Goal: Task Accomplishment & Management: Complete application form

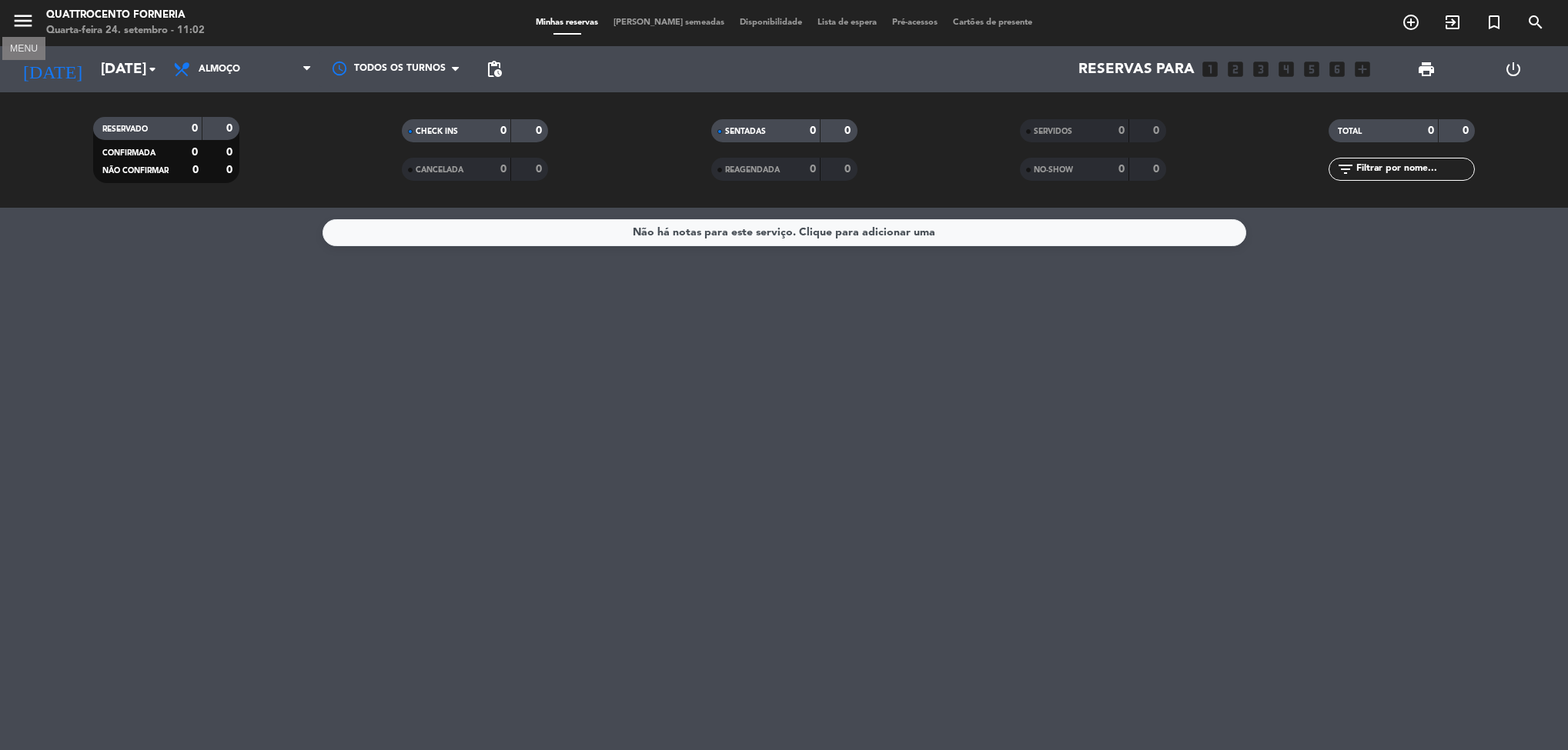
click at [17, 22] on icon "menu" at bounding box center [23, 20] width 23 height 23
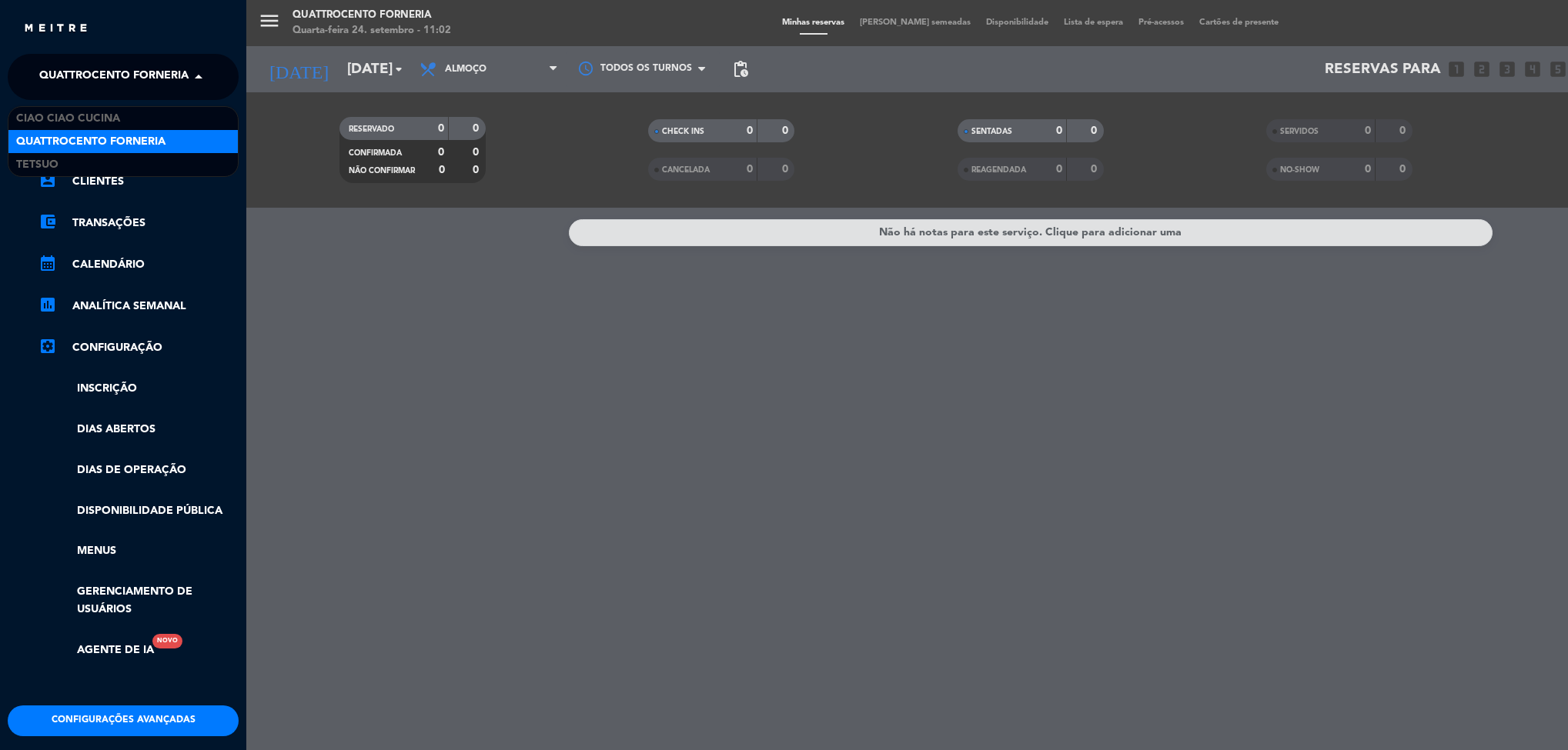
click at [205, 76] on span at bounding box center [202, 77] width 26 height 32
click at [182, 111] on div "Ciao Ciao Cucina" at bounding box center [122, 118] width 229 height 23
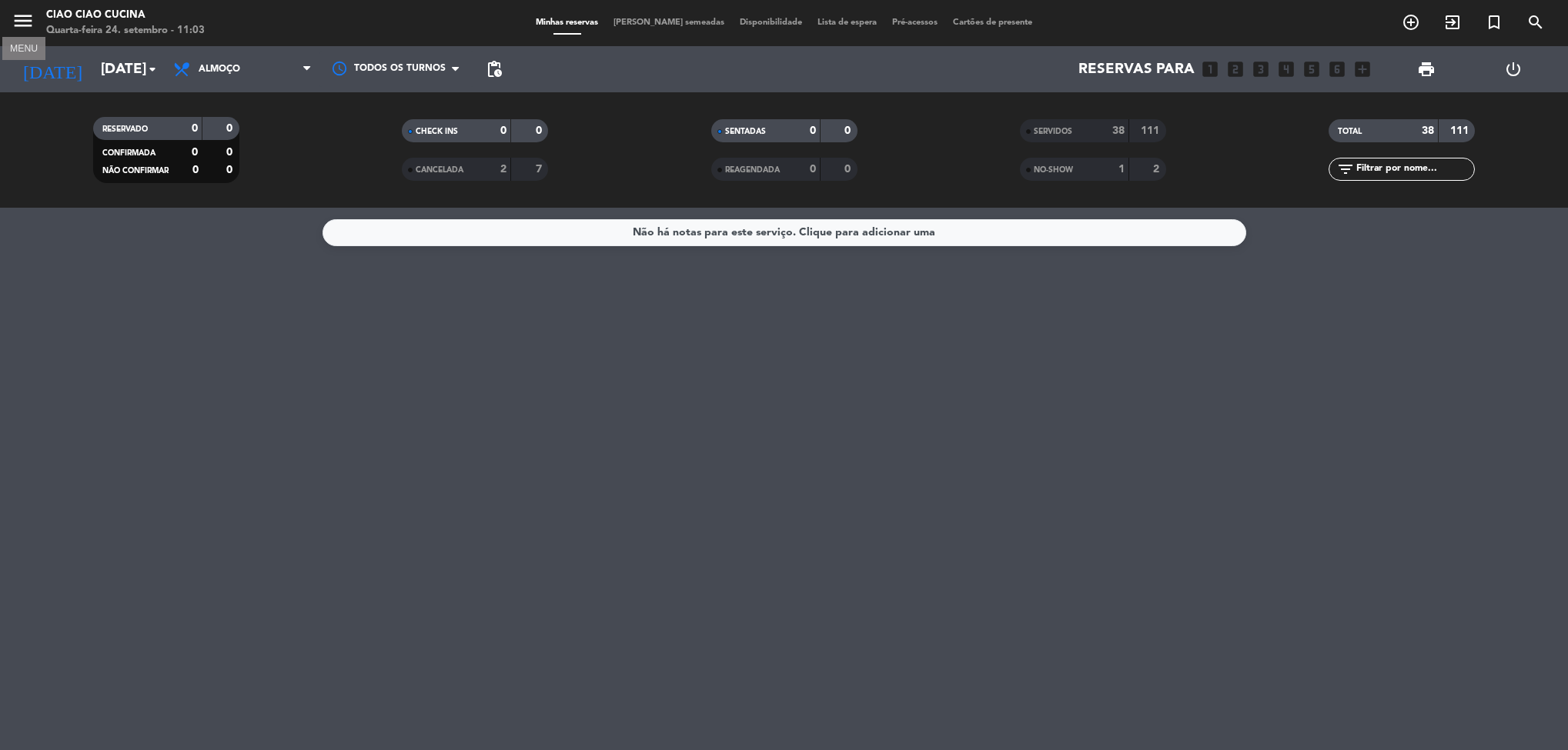
click at [16, 21] on icon "menu" at bounding box center [23, 20] width 23 height 23
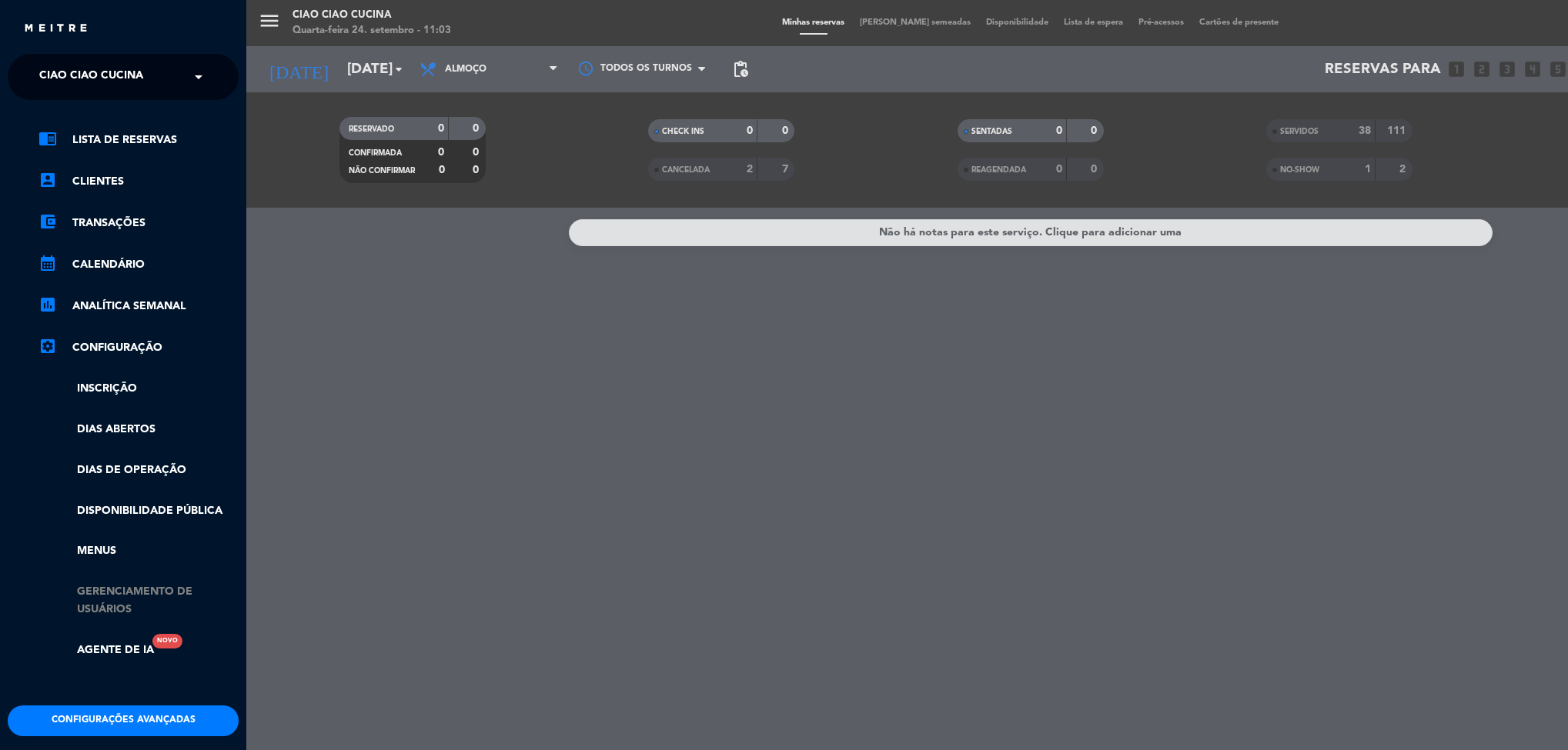
click at [101, 601] on link "Gerenciamento de usuários" at bounding box center [139, 601] width 200 height 35
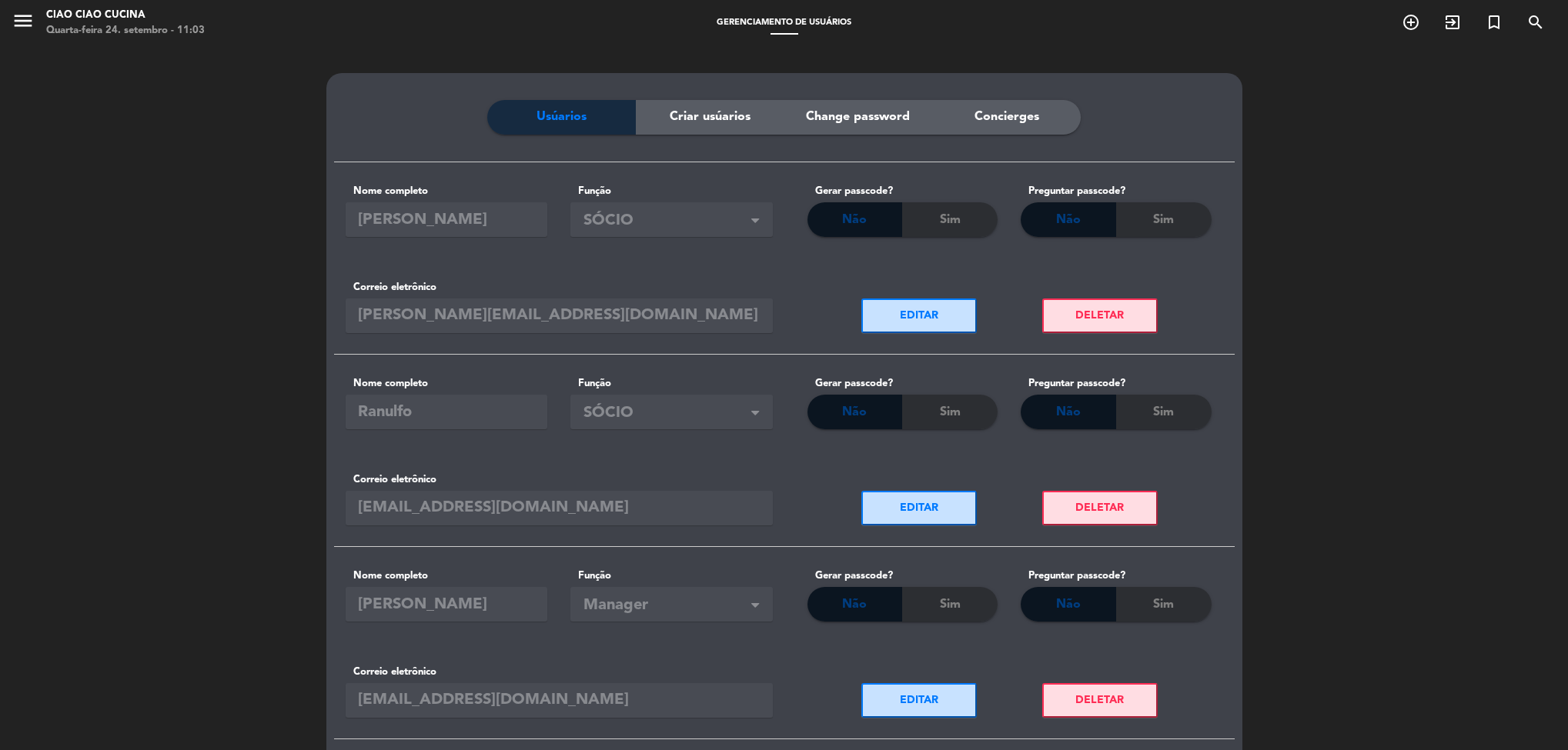
scroll to position [139, 0]
click at [1165, 483] on div "EDITAR DELETAR" at bounding box center [1009, 499] width 450 height 96
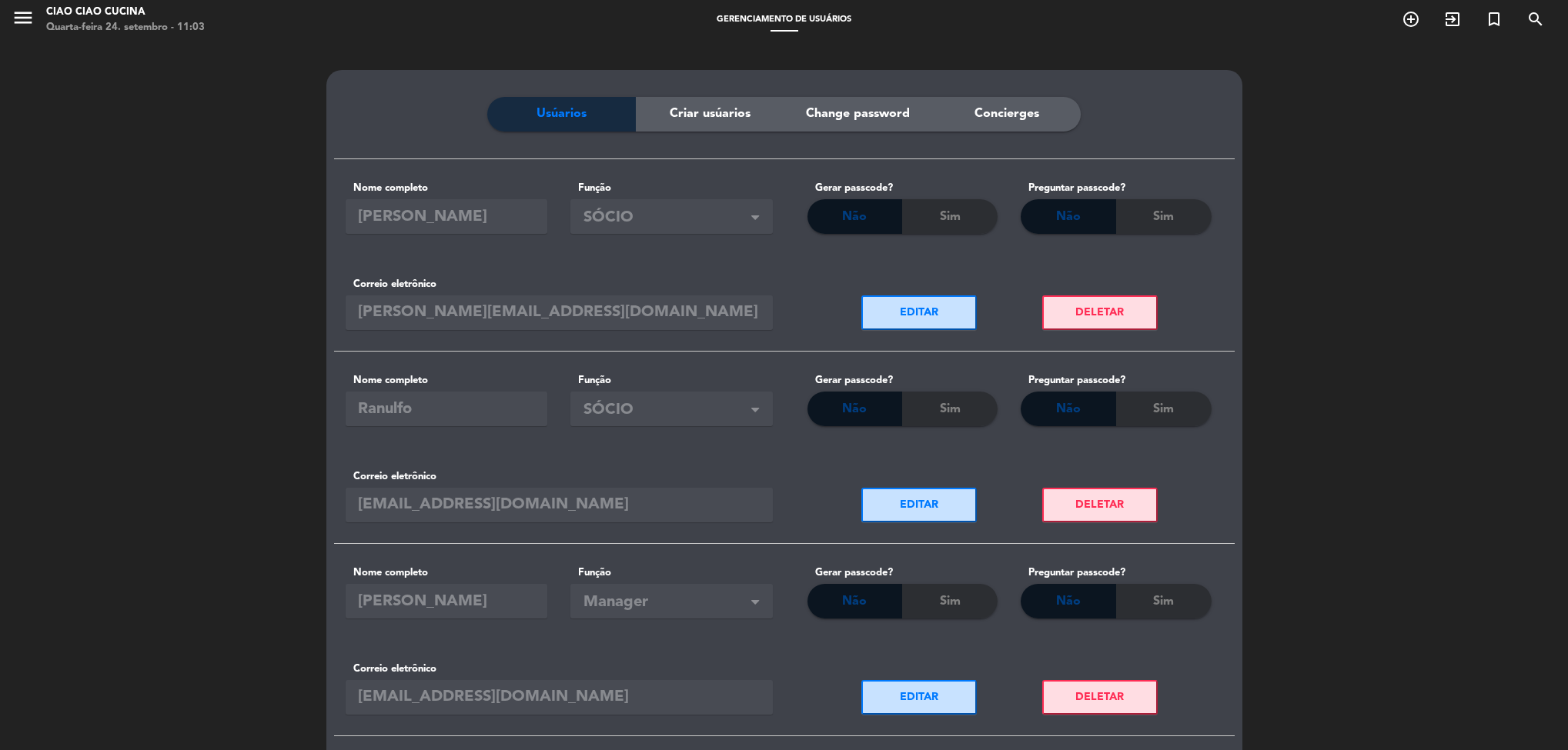
scroll to position [0, 0]
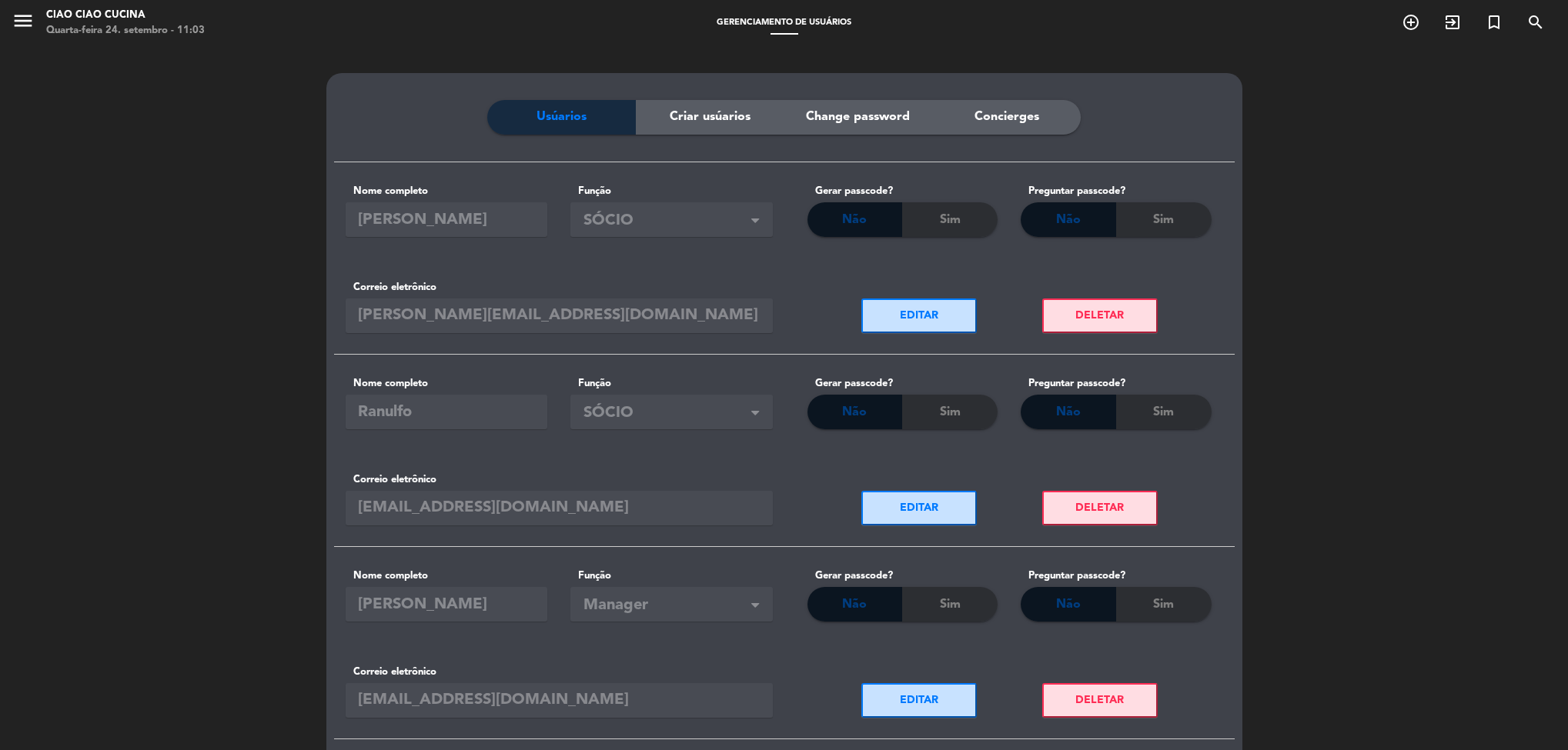
click at [690, 116] on span "Criar usúarios" at bounding box center [710, 117] width 81 height 20
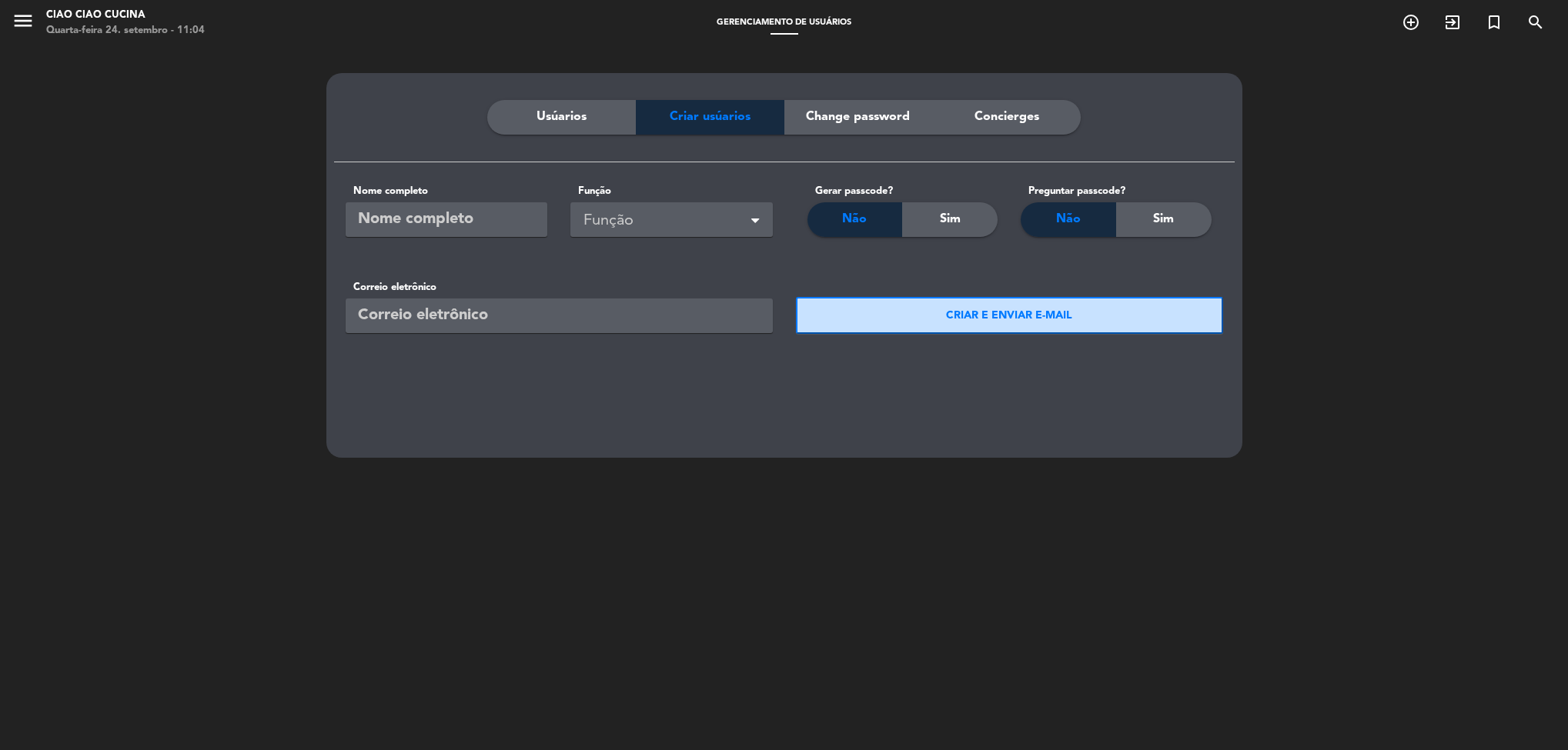
click at [471, 226] on input "text" at bounding box center [447, 220] width 203 height 35
type input "pollyana"
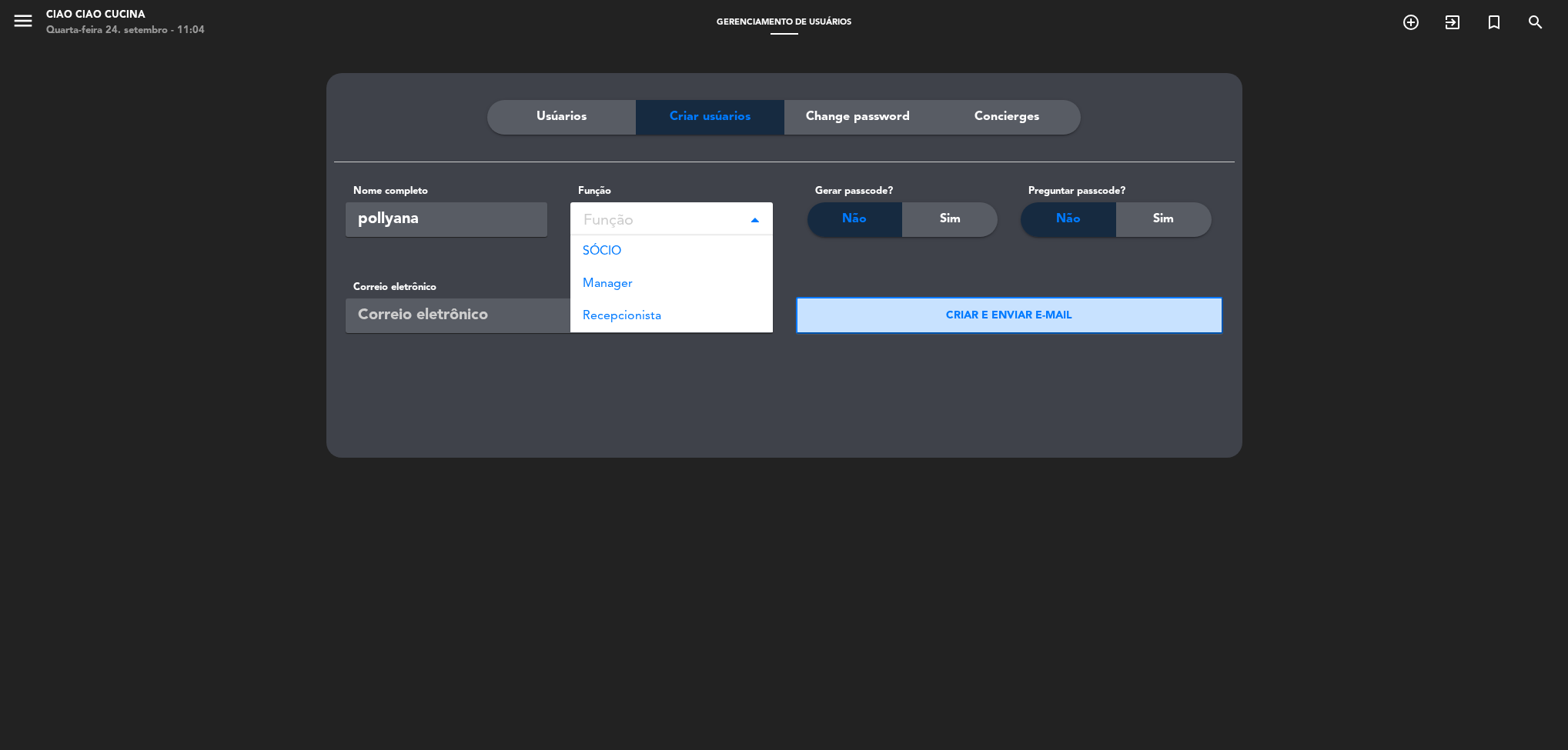
click at [739, 224] on div "Função" at bounding box center [673, 221] width 182 height 25
click at [679, 280] on div "Manager" at bounding box center [672, 284] width 203 height 32
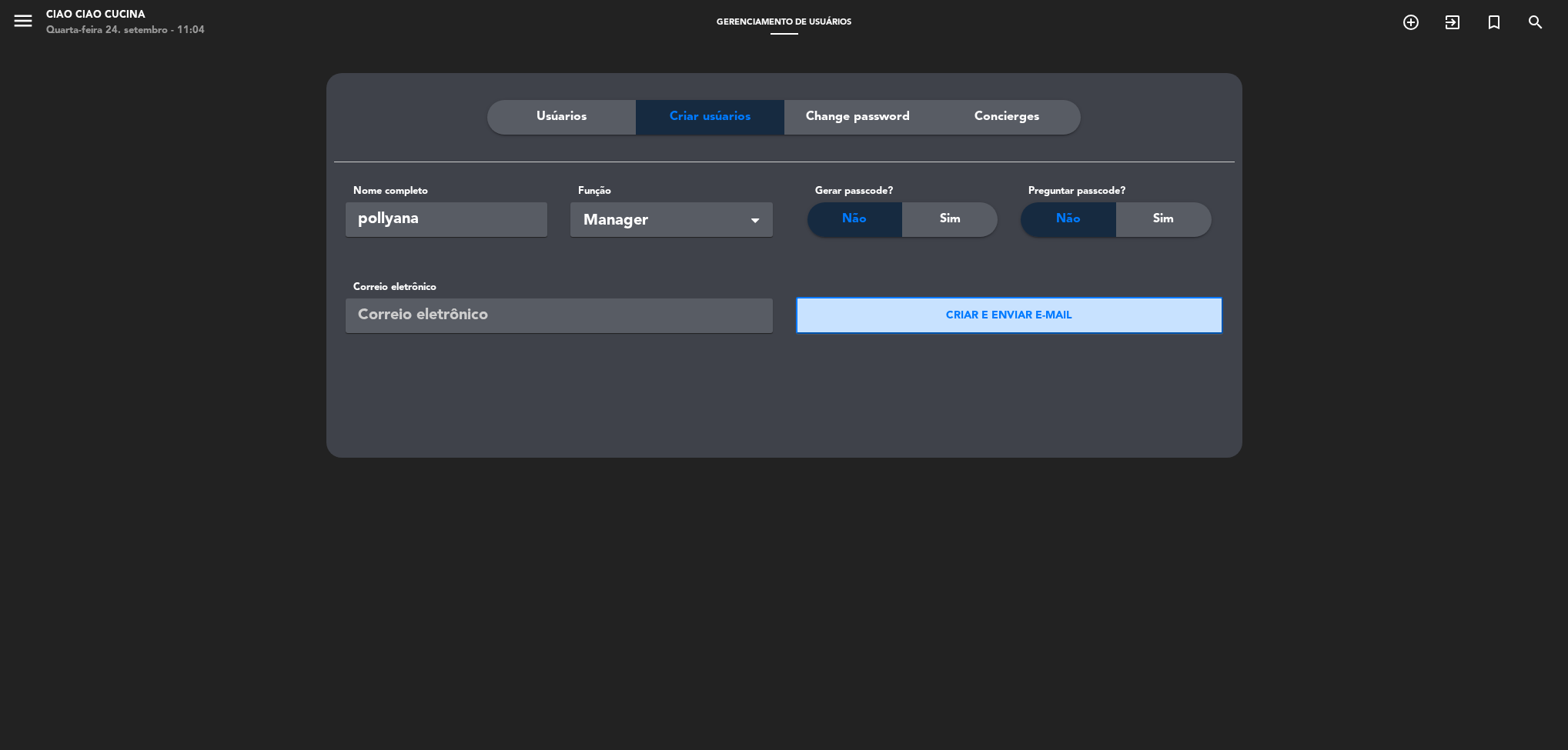
click at [578, 317] on input "email" at bounding box center [559, 315] width 427 height 35
type input "[EMAIL_ADDRESS][DOMAIN_NAME]"
click at [1102, 307] on button "CRIAR E ENVIAR E-MAIL" at bounding box center [1010, 316] width 427 height 37
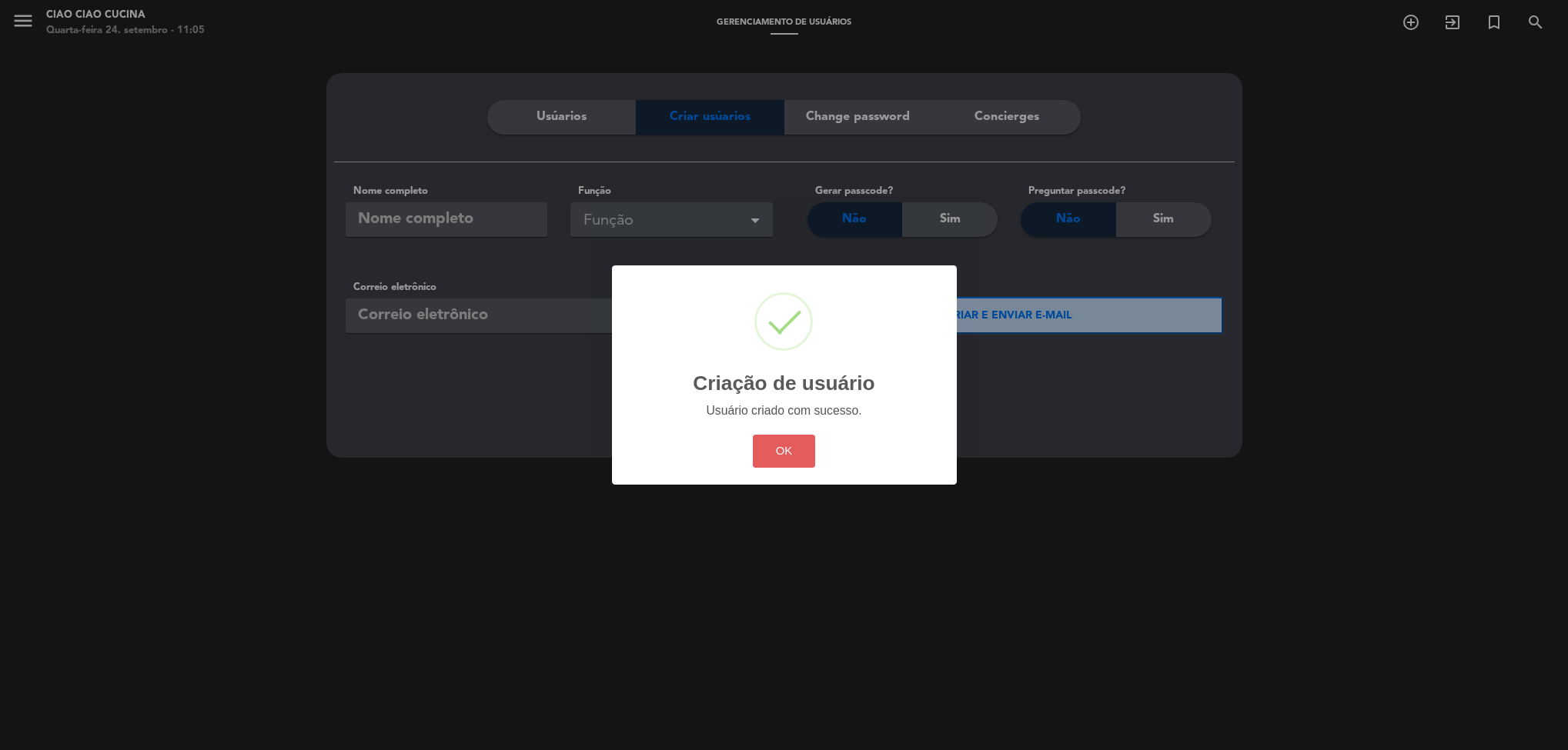
click at [799, 448] on button "OK" at bounding box center [784, 451] width 63 height 33
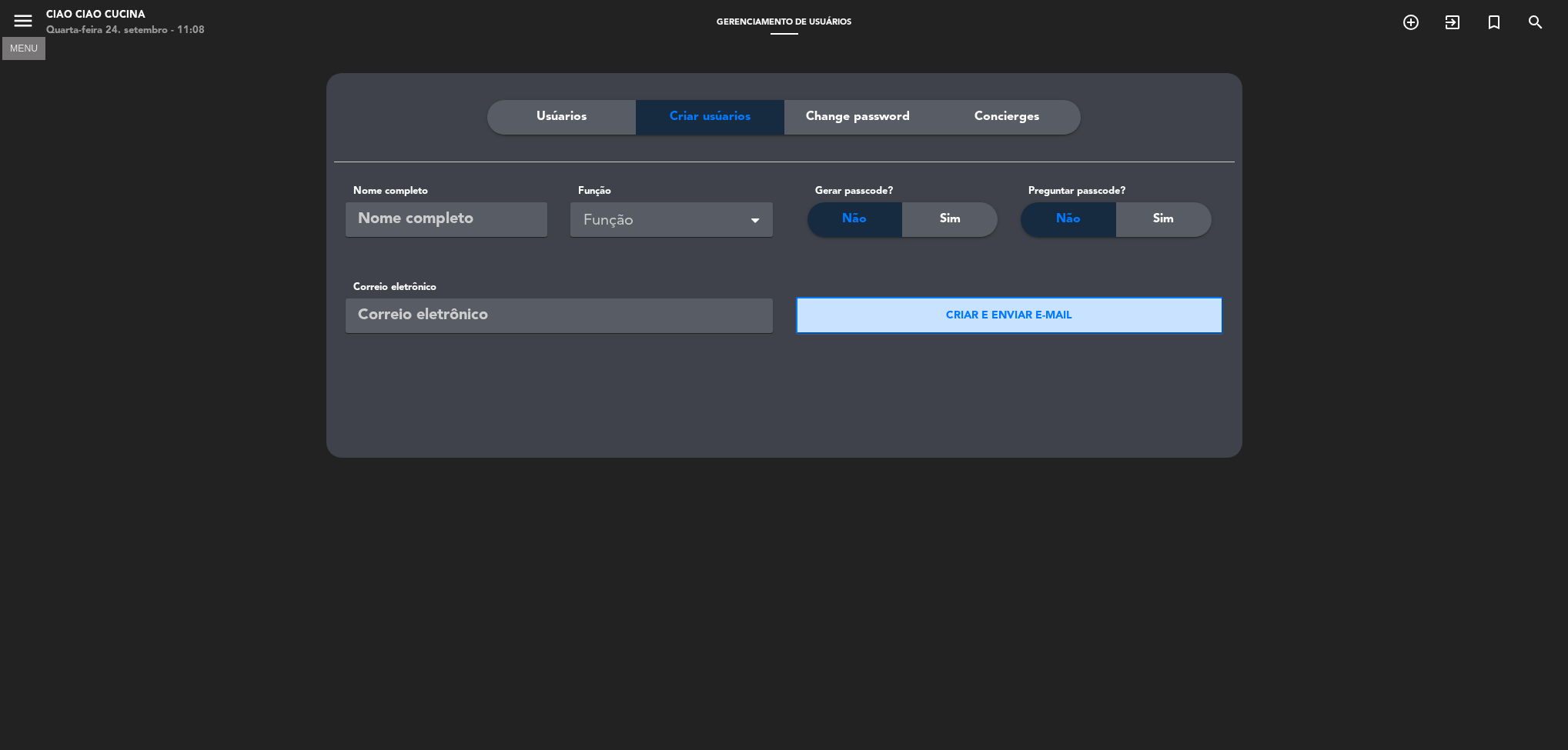
click at [14, 21] on icon "menu" at bounding box center [23, 20] width 23 height 23
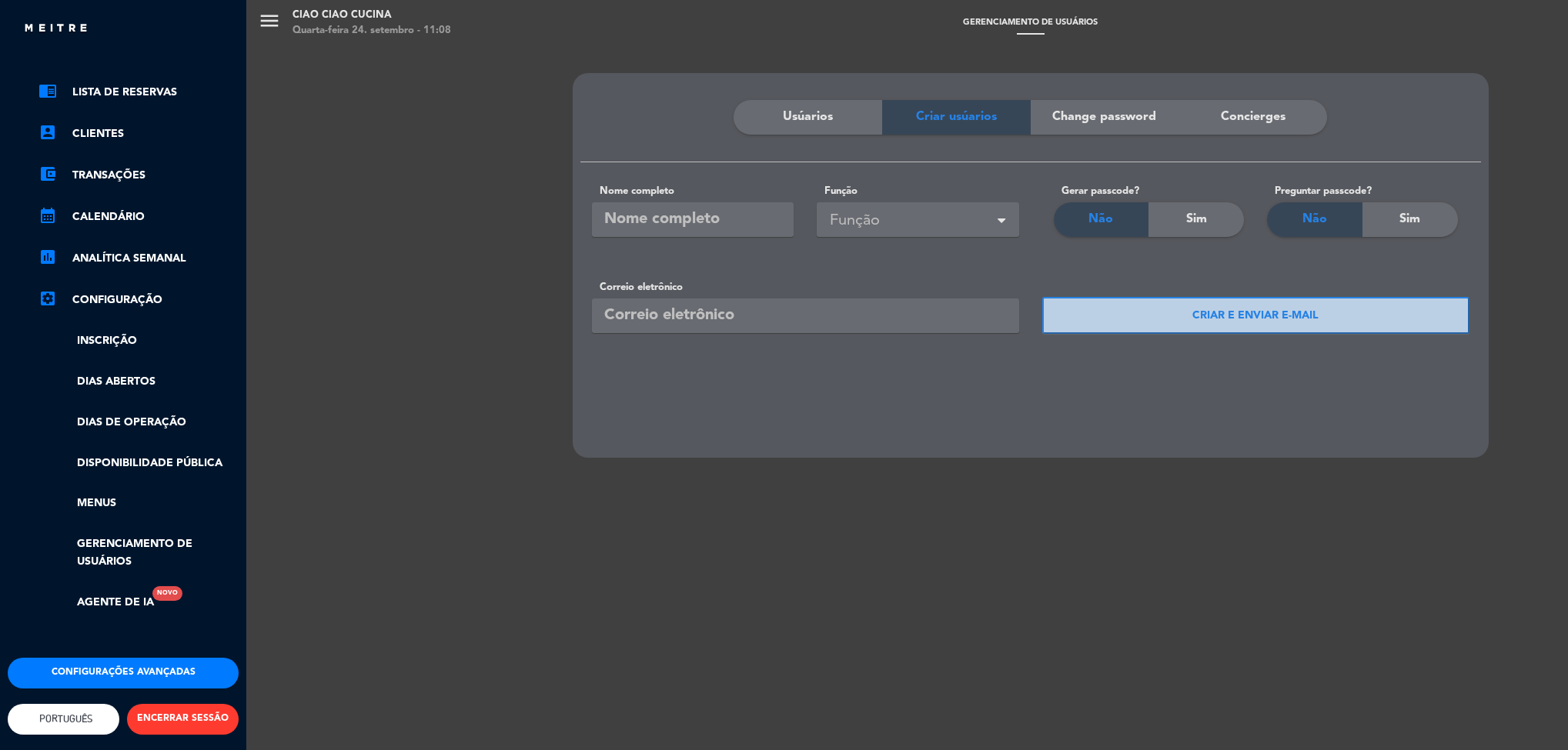
scroll to position [65, 0]
click at [217, 83] on link "chrome_reader_mode Lista de Reservas" at bounding box center [139, 92] width 200 height 19
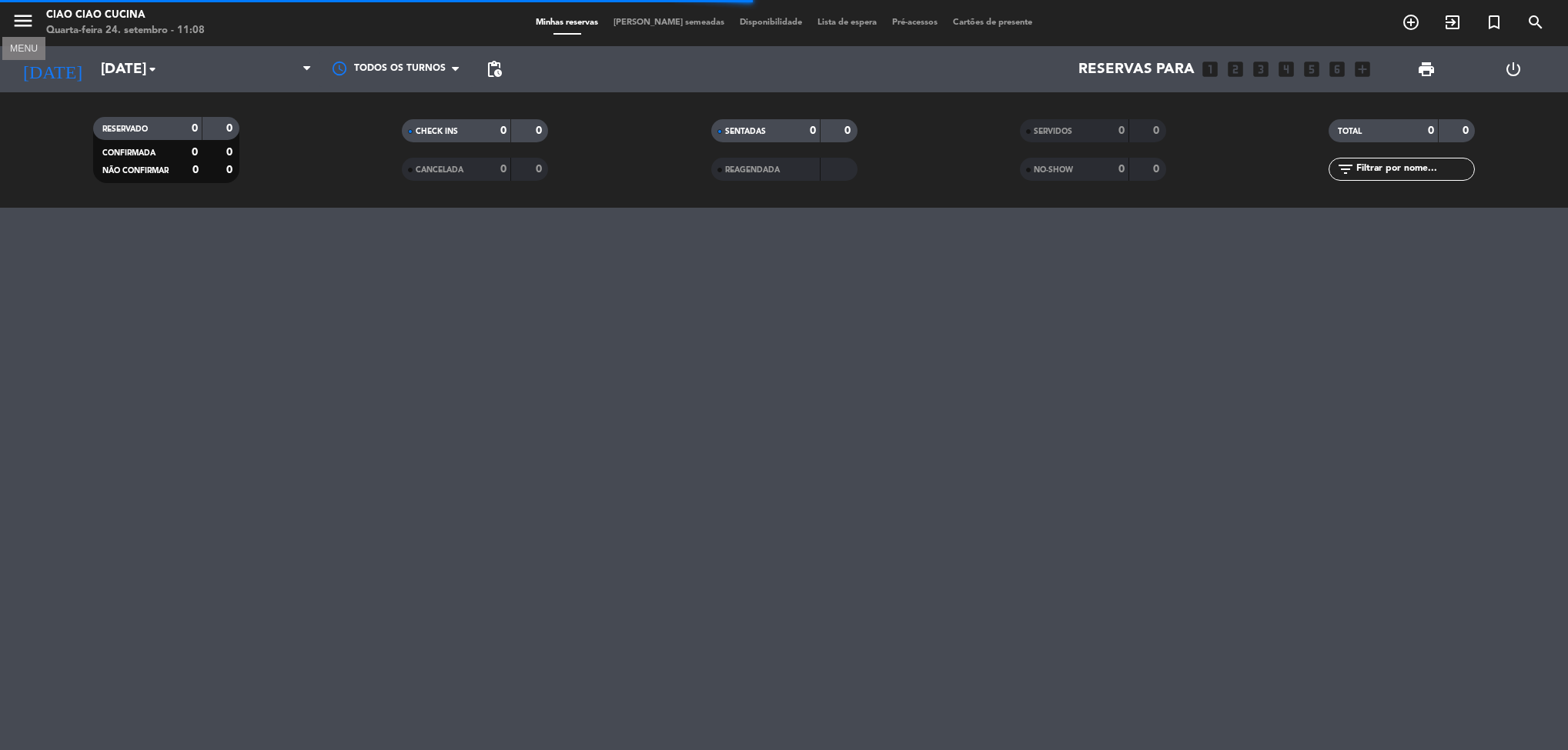
click at [14, 19] on icon "menu" at bounding box center [23, 20] width 23 height 23
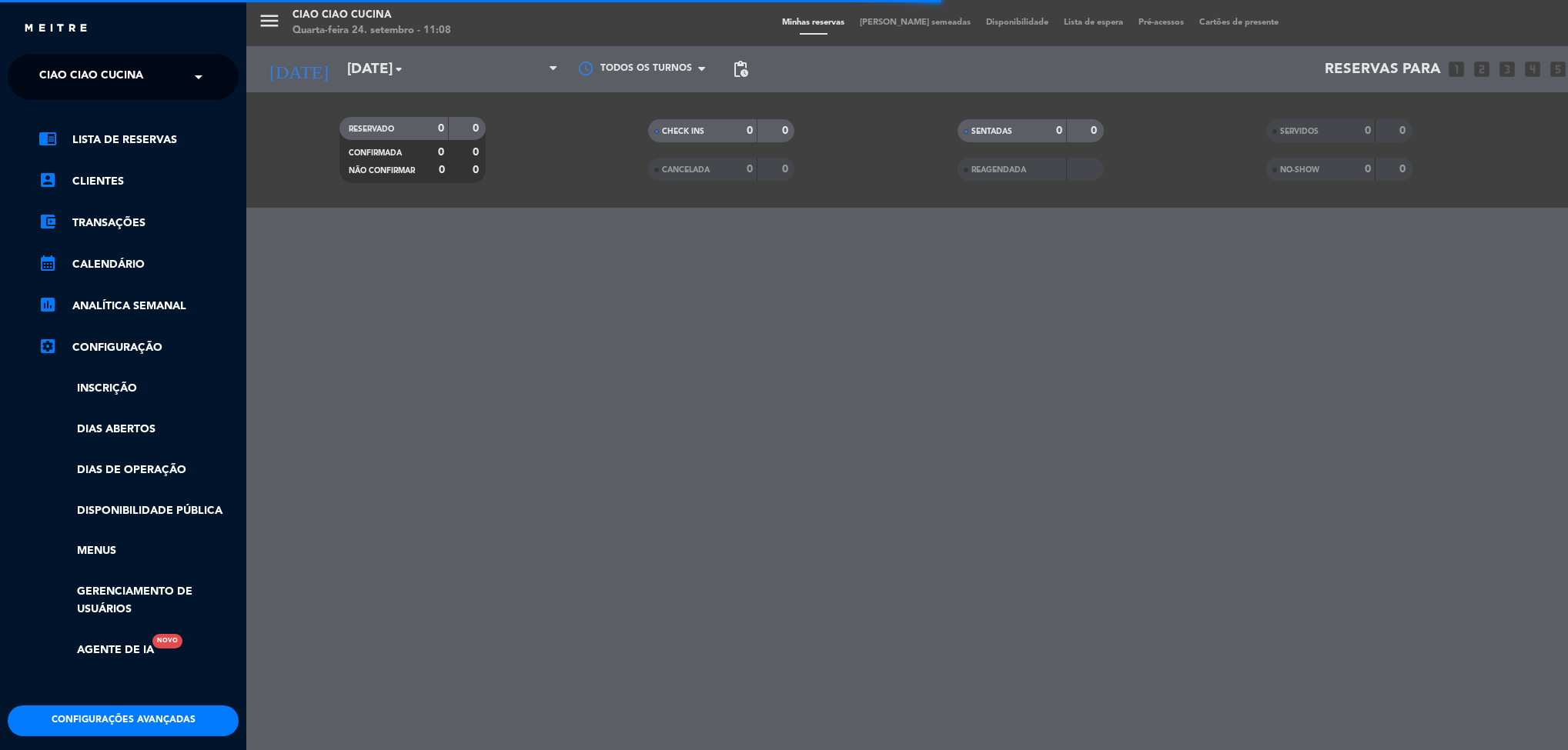
click at [193, 67] on span at bounding box center [202, 77] width 26 height 32
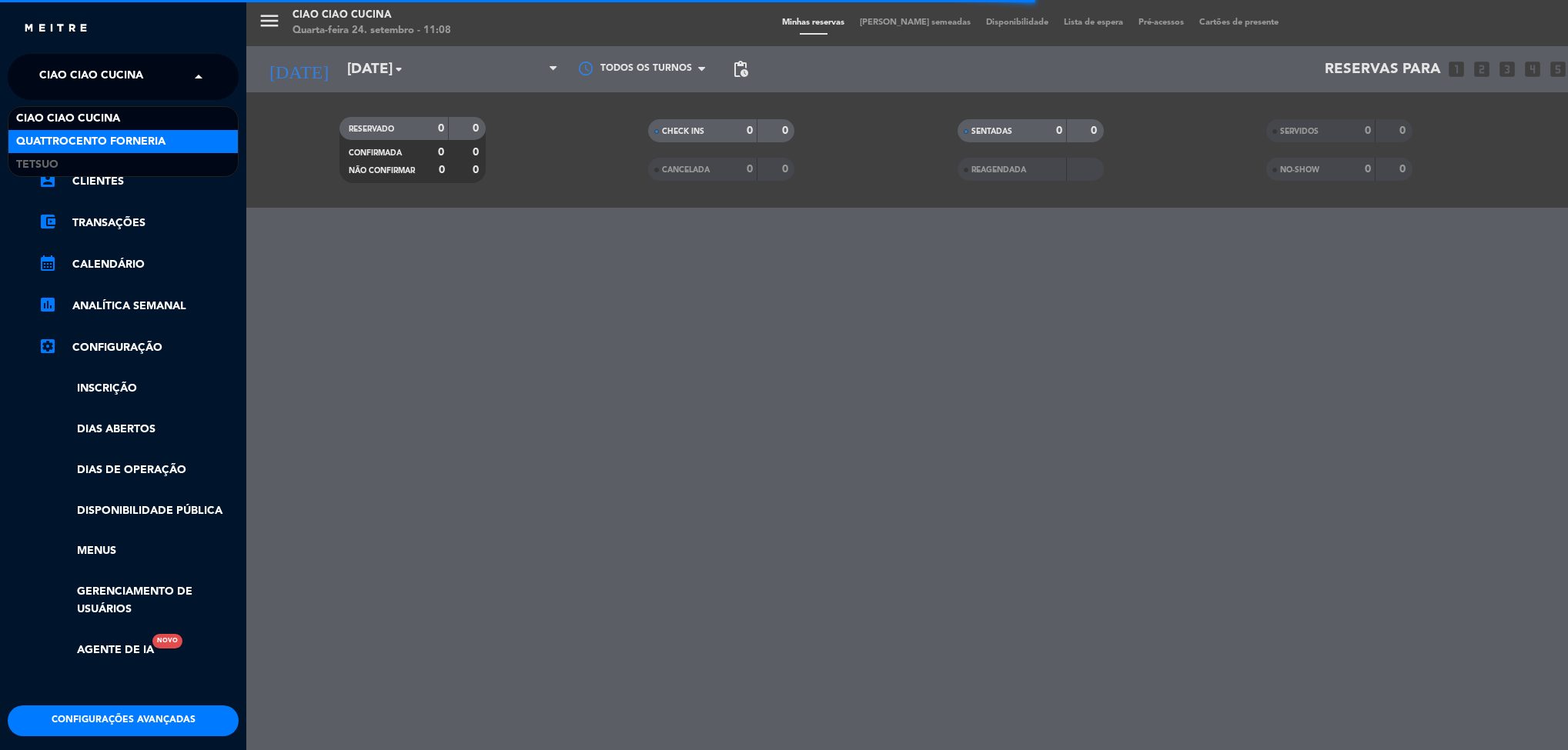
click at [194, 132] on div "Quattrocento Forneria" at bounding box center [122, 141] width 229 height 23
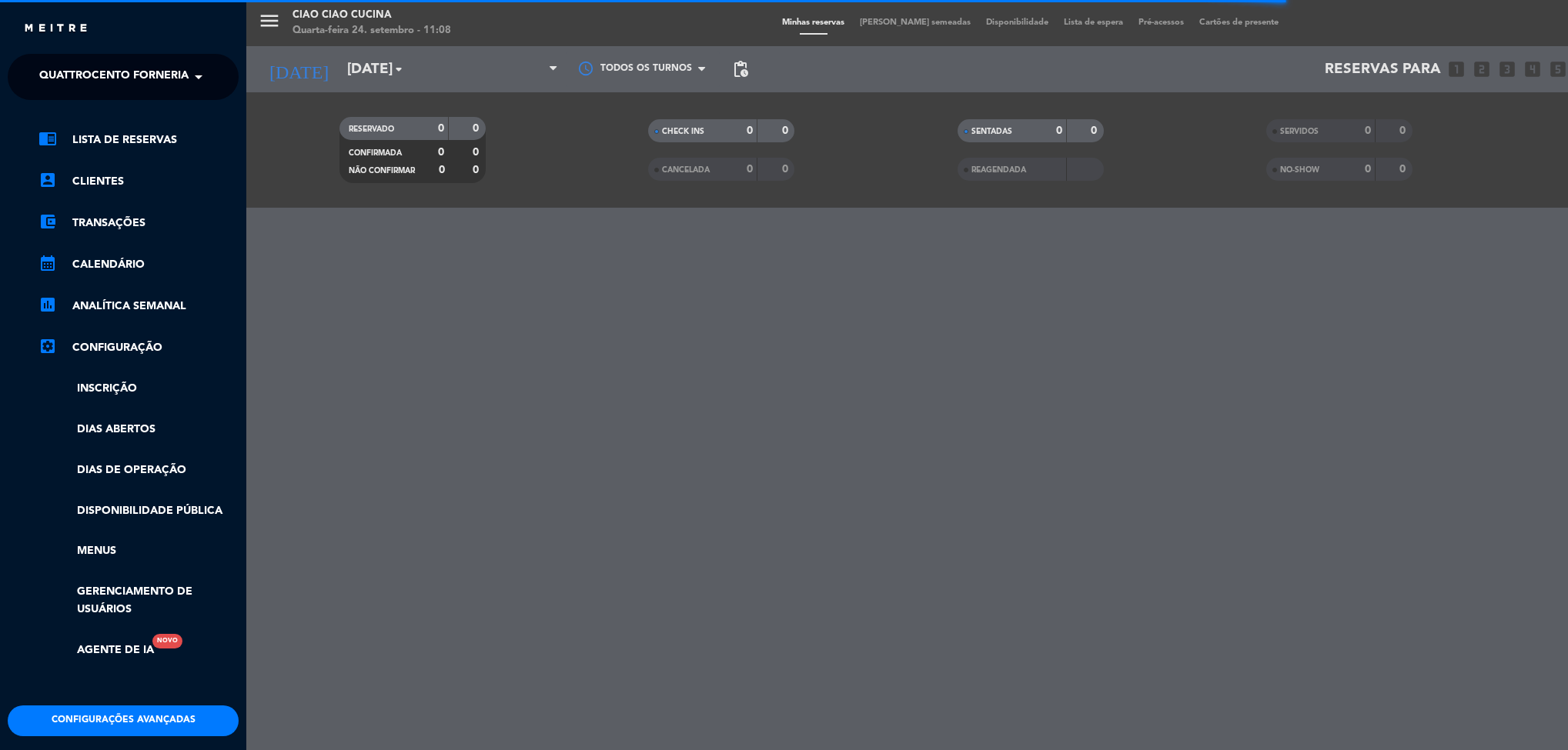
click at [382, 254] on div "menu Ciao Ciao Cucina Quarta-feira 24. setembro - 11:08 Minhas reservas Mesas s…" at bounding box center [1030, 375] width 1568 height 750
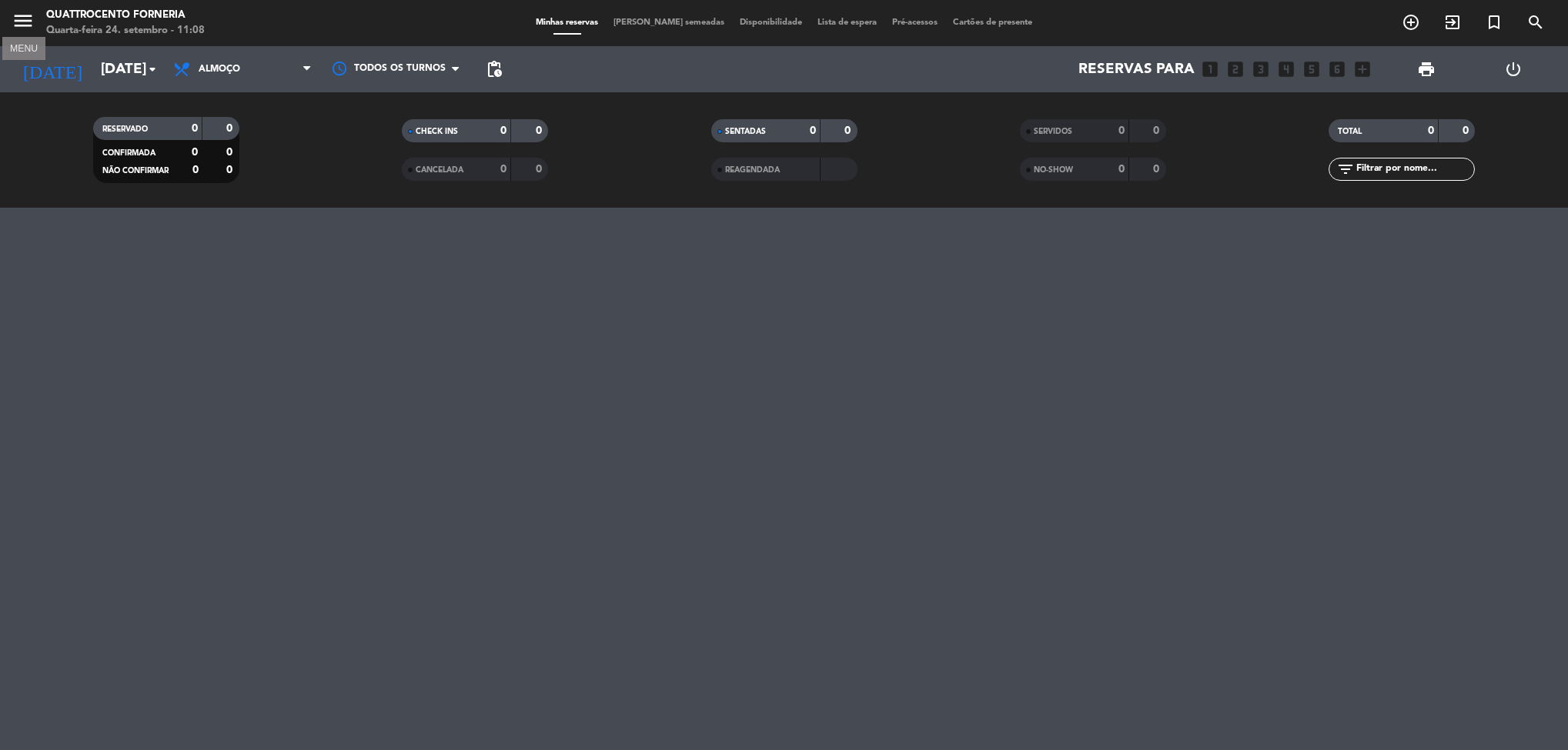
click at [12, 28] on icon "menu" at bounding box center [23, 20] width 23 height 23
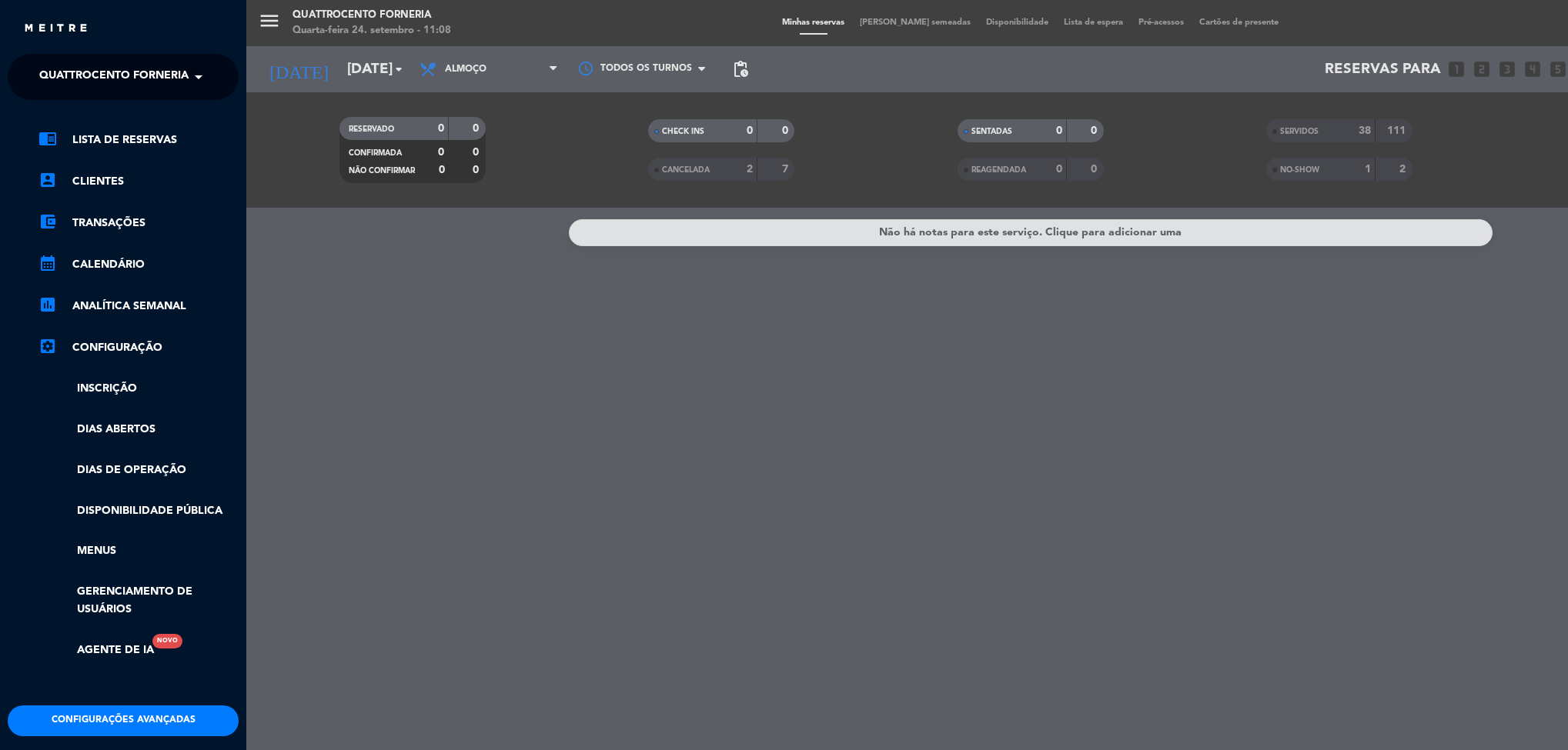
click at [360, 330] on div "menu Quattrocento Forneria Quarta-feira 24. setembro - 11:08 Minhas reservas Me…" at bounding box center [1030, 375] width 1568 height 750
